Goal: Navigation & Orientation: Find specific page/section

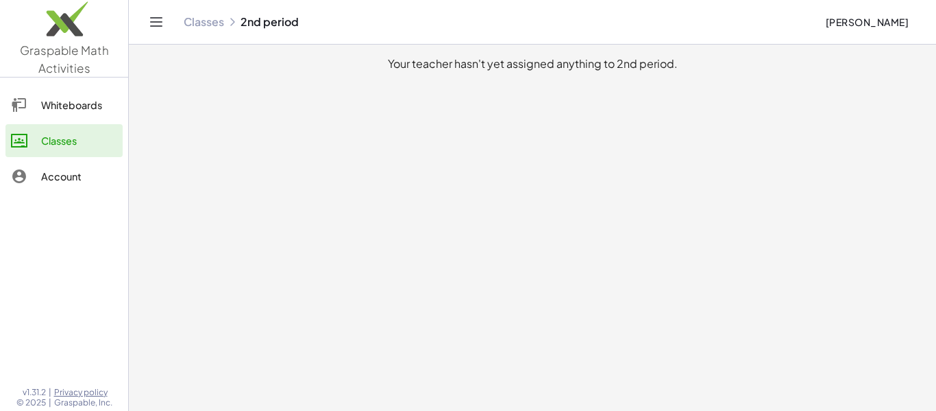
click at [87, 100] on div "Whiteboards" at bounding box center [79, 105] width 76 height 16
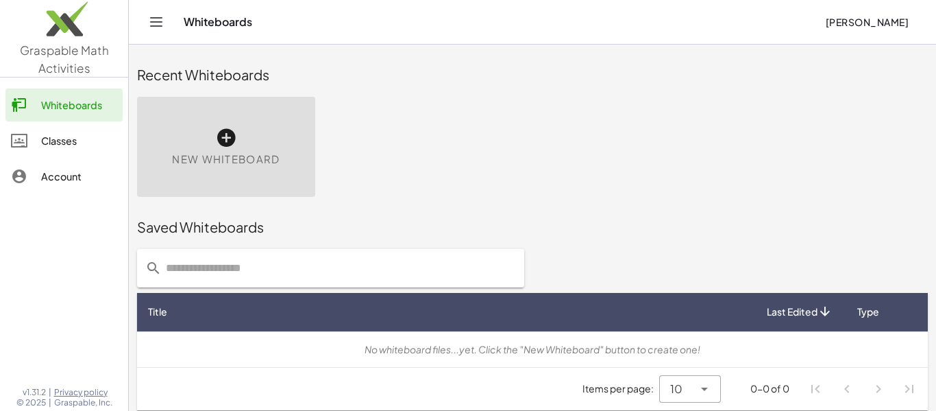
click at [86, 157] on div "Whiteboards Classes Account" at bounding box center [64, 142] width 128 height 118
click at [84, 142] on div "Classes" at bounding box center [79, 140] width 76 height 16
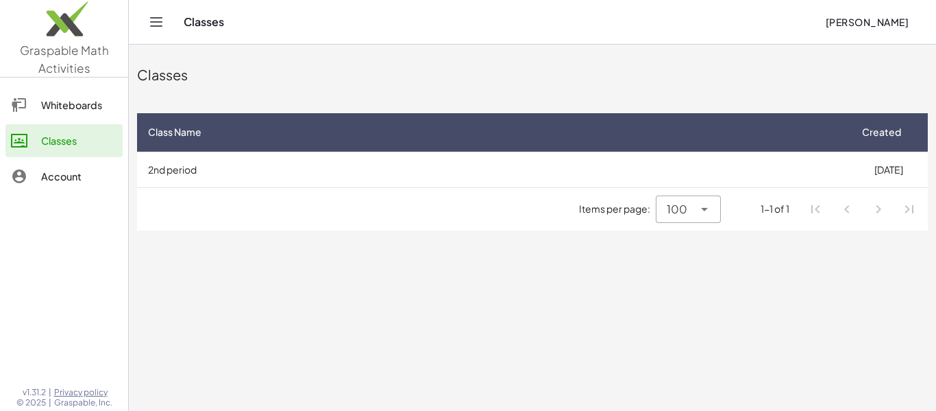
click at [88, 188] on link "Account" at bounding box center [63, 176] width 117 height 33
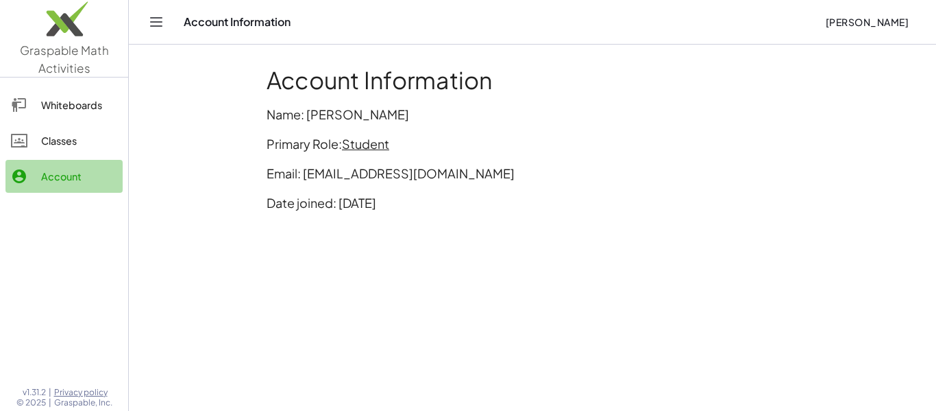
click at [89, 167] on link "Account" at bounding box center [63, 176] width 117 height 33
click at [95, 134] on div "Classes" at bounding box center [79, 140] width 76 height 16
